Goal: Information Seeking & Learning: Learn about a topic

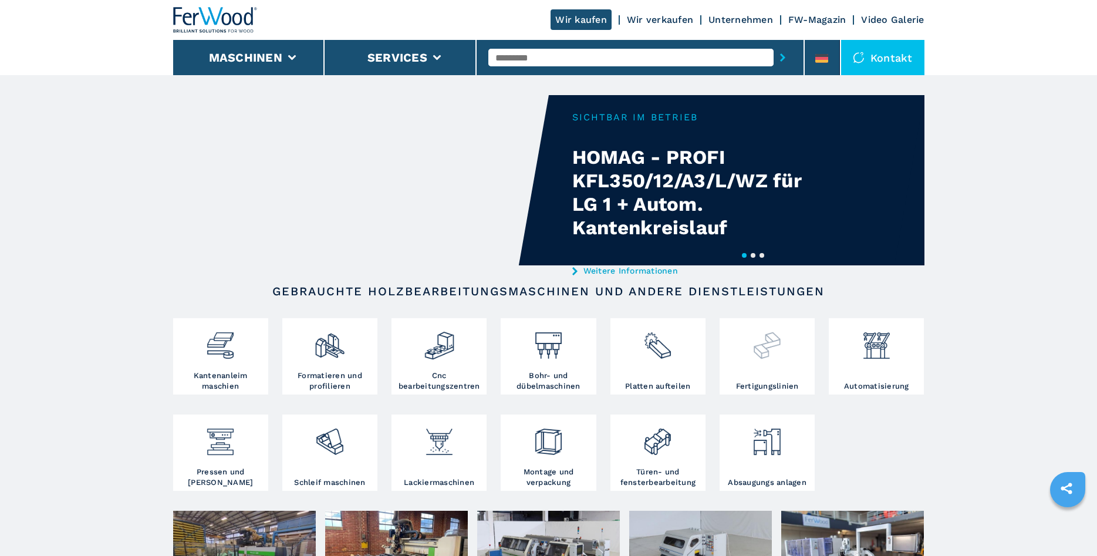
scroll to position [120, 0]
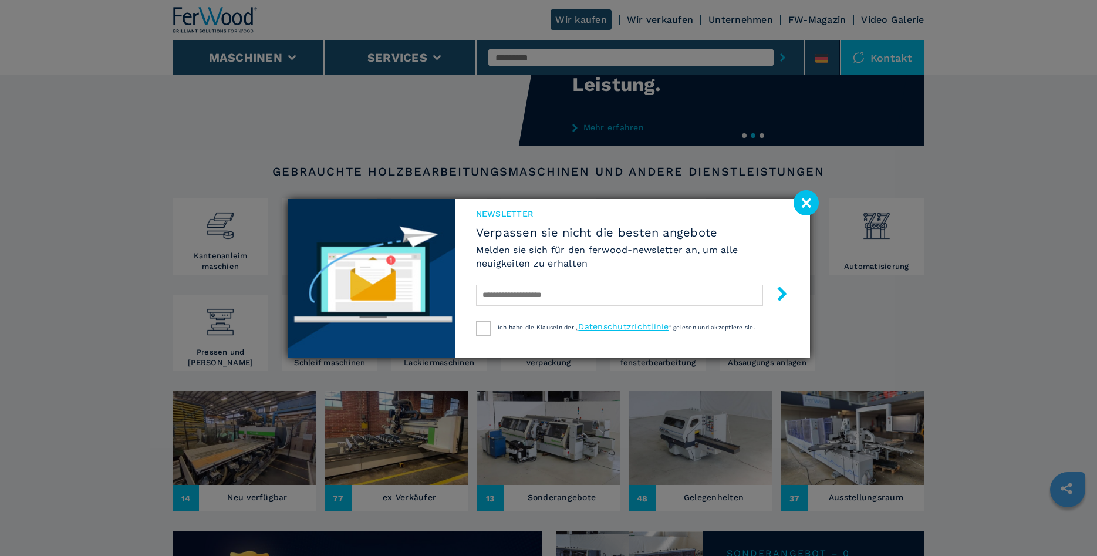
click at [815, 205] on image at bounding box center [805, 202] width 25 height 25
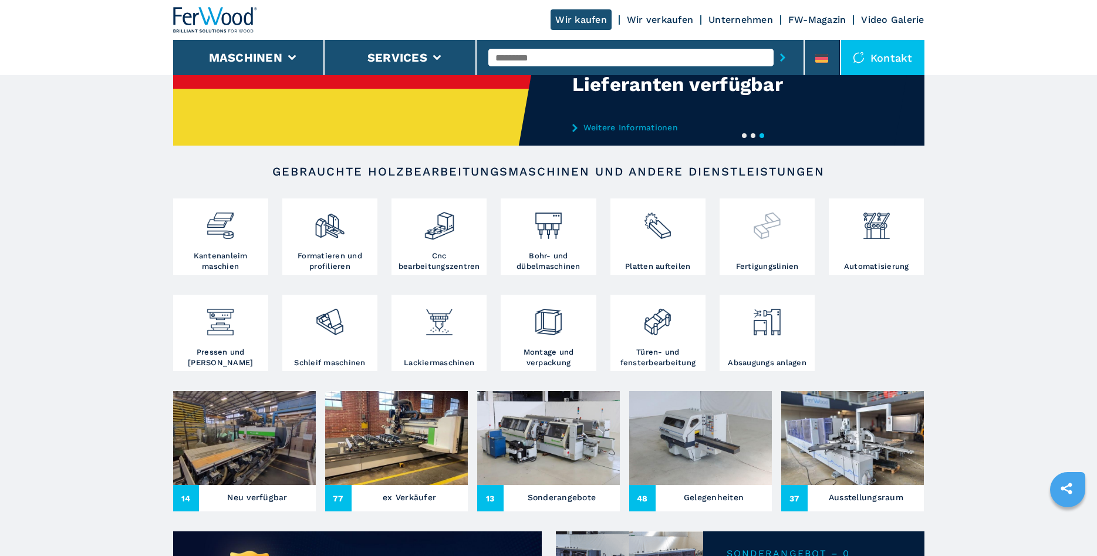
click at [749, 241] on div at bounding box center [766, 231] width 89 height 60
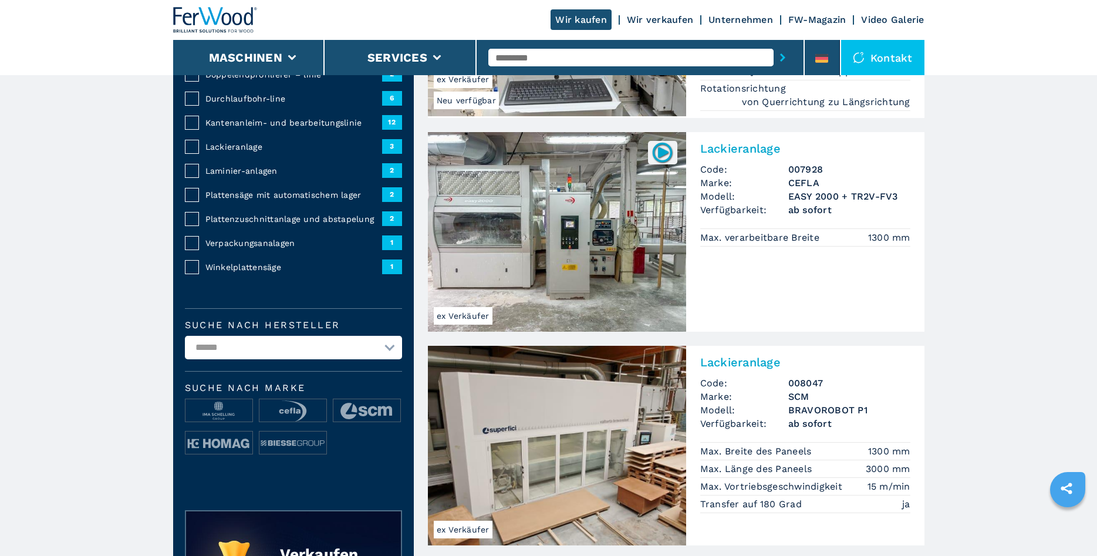
scroll to position [479, 0]
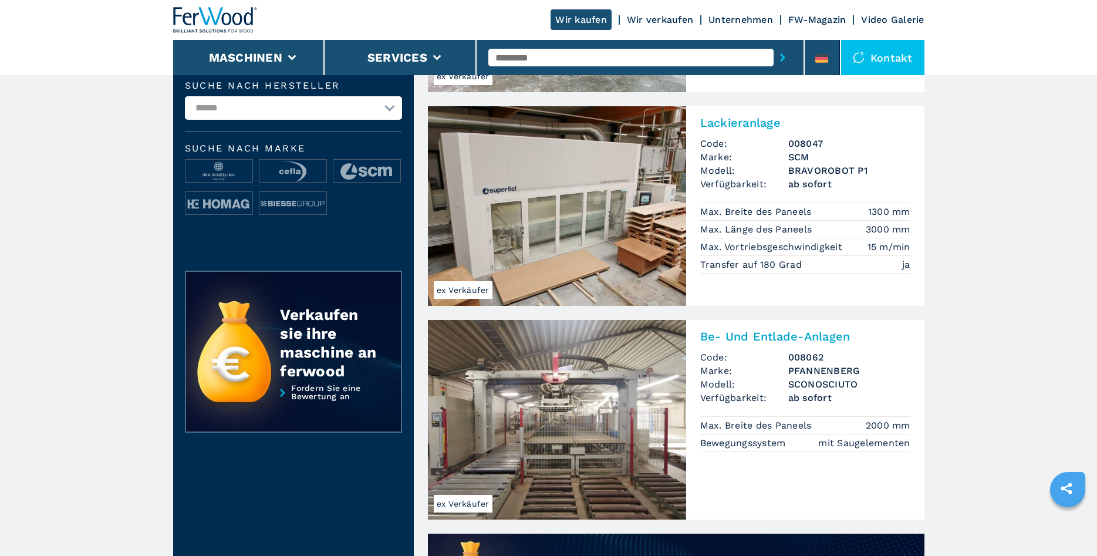
click at [810, 183] on span "ab sofort" at bounding box center [849, 183] width 122 height 13
click at [561, 188] on img at bounding box center [557, 206] width 258 height 200
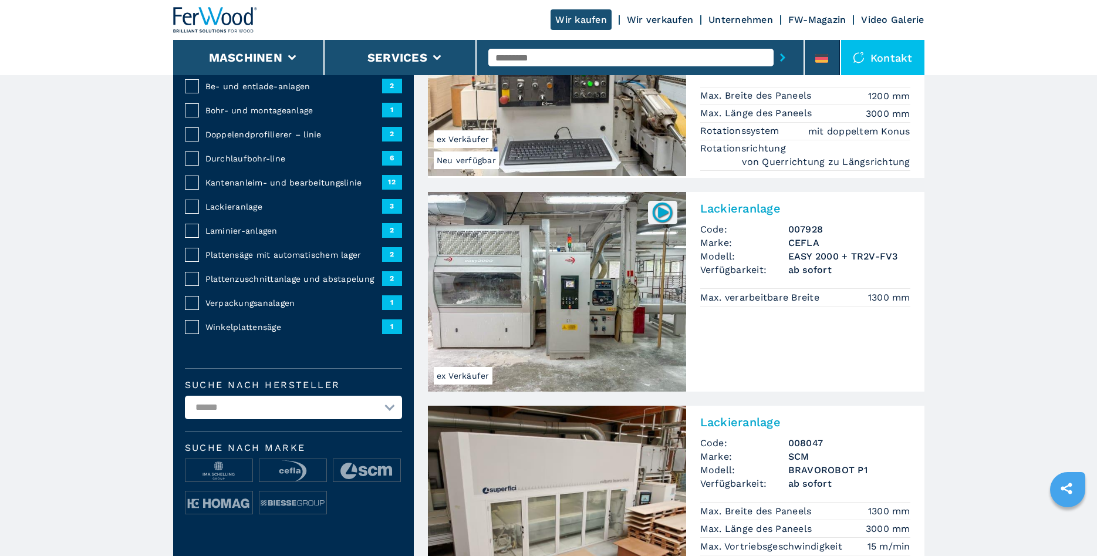
scroll to position [0, 0]
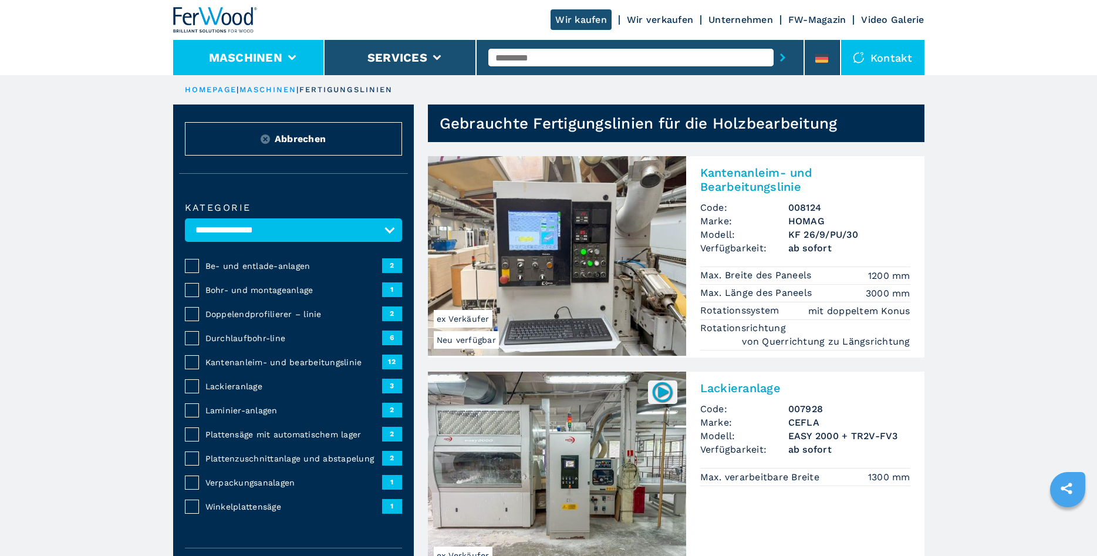
click at [245, 57] on button "Maschinen" at bounding box center [245, 57] width 73 height 14
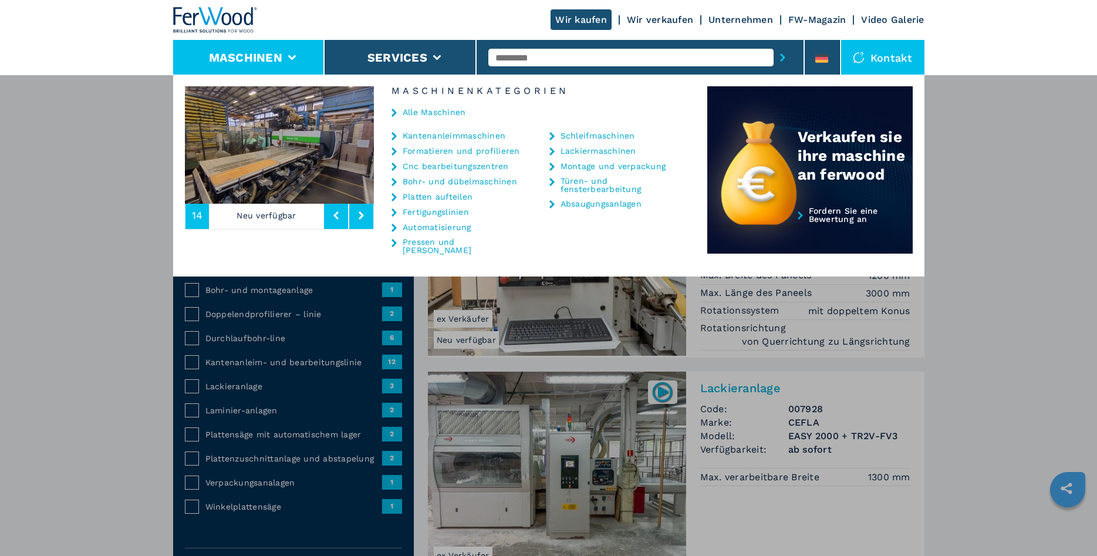
click at [610, 131] on link "Schleifmaschinen" at bounding box center [597, 135] width 75 height 8
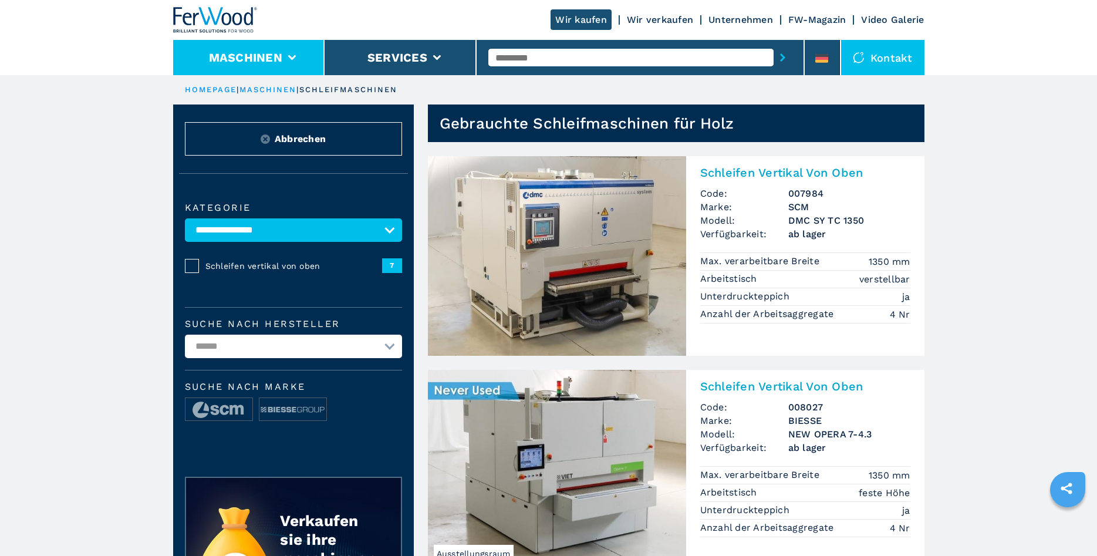
click at [237, 43] on li "Maschinen" at bounding box center [249, 57] width 152 height 35
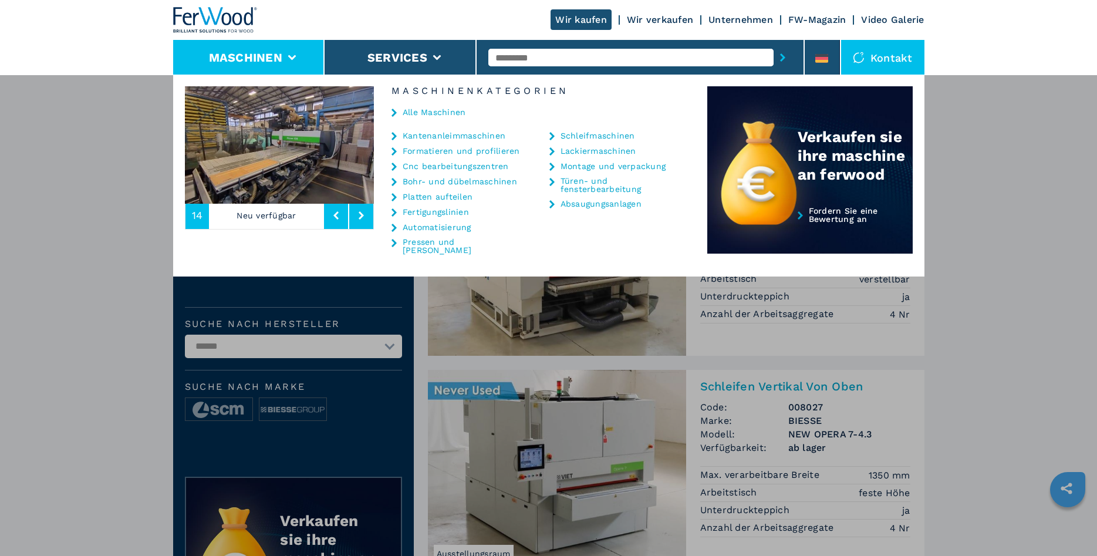
click at [424, 227] on link "Automatisierung" at bounding box center [437, 227] width 69 height 8
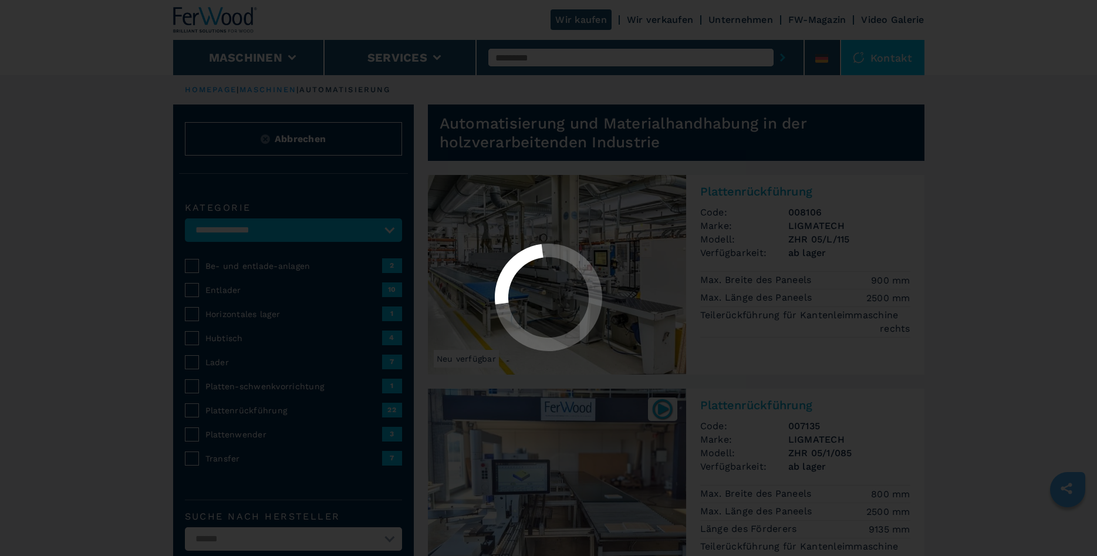
select select "**********"
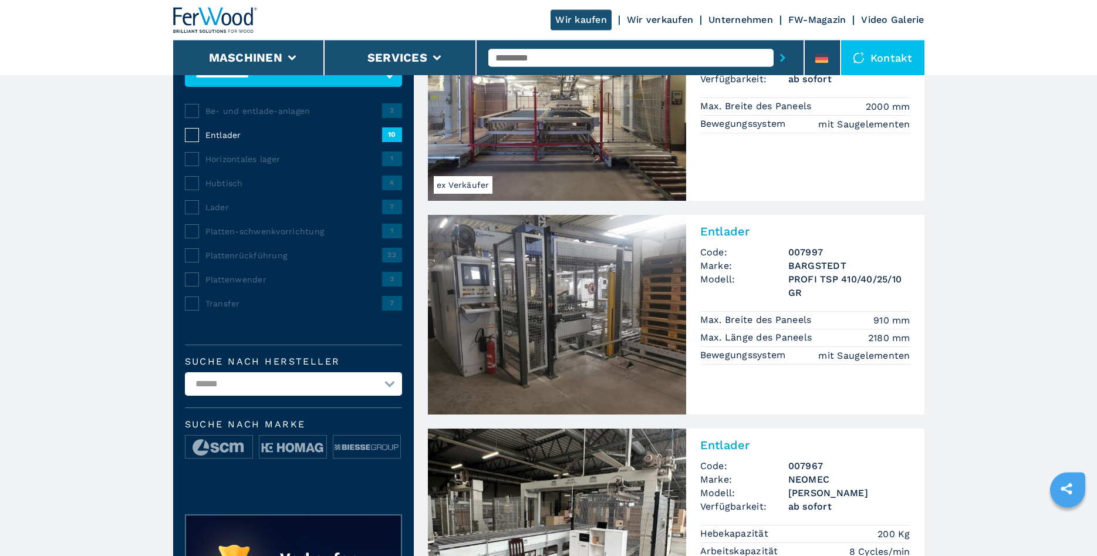
scroll to position [180, 0]
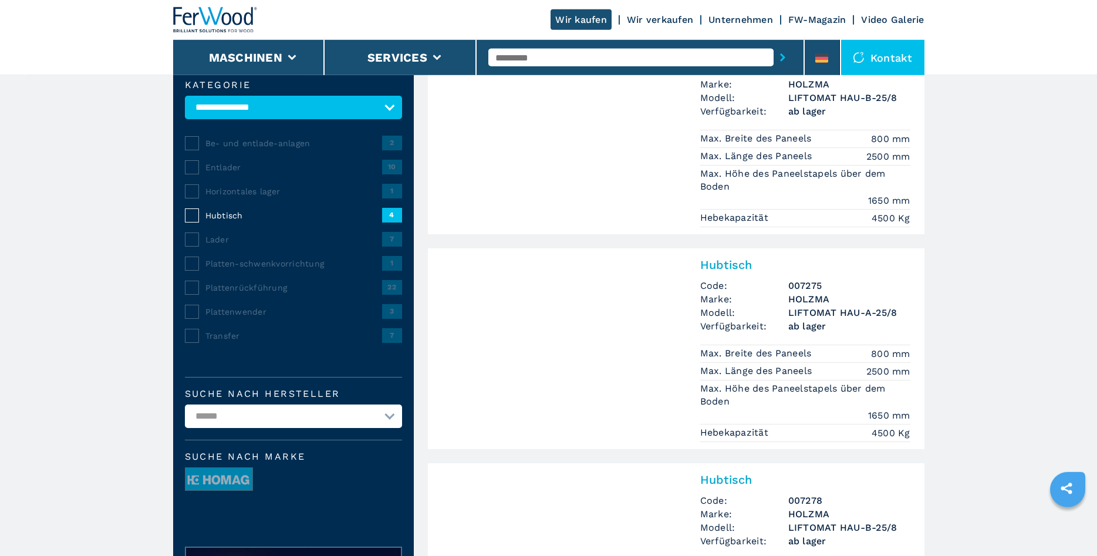
scroll to position [120, 0]
